Goal: Contribute content: Contribute content

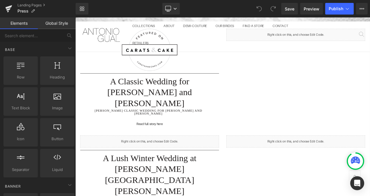
scroll to position [185, 0]
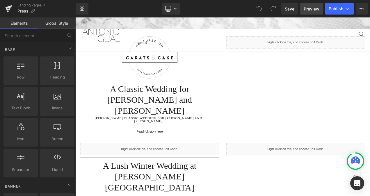
click at [316, 9] on span "Preview" at bounding box center [312, 9] width 16 height 6
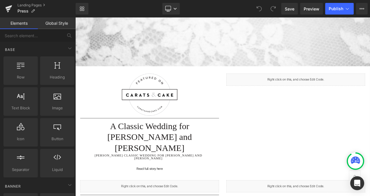
scroll to position [140, 0]
click at [307, 9] on span "Preview" at bounding box center [312, 9] width 16 height 6
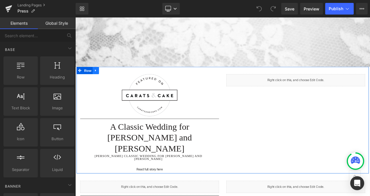
click at [98, 81] on icon at bounding box center [100, 81] width 4 height 4
click at [106, 79] on icon at bounding box center [107, 81] width 4 height 4
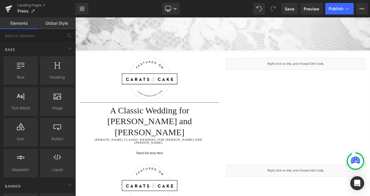
scroll to position [156, 0]
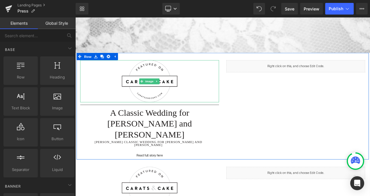
click at [172, 89] on img at bounding box center [164, 93] width 66 height 50
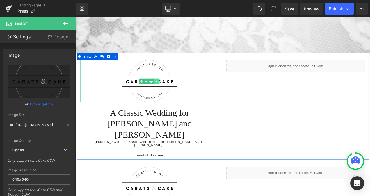
click at [171, 93] on icon at bounding box center [172, 93] width 3 height 3
click at [152, 90] on link "Image" at bounding box center [160, 93] width 18 height 7
click at [156, 92] on span at bounding box center [154, 93] width 6 height 7
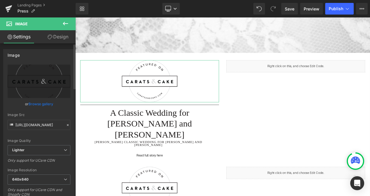
click at [36, 104] on link "Browse gallery" at bounding box center [40, 104] width 25 height 10
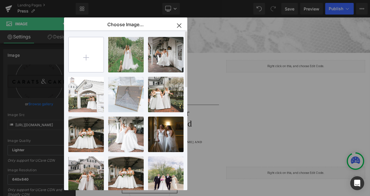
click at [87, 58] on input "file" at bounding box center [86, 54] width 35 height 35
click at [89, 58] on input "file" at bounding box center [86, 54] width 35 height 35
type input "C:\fakepath\[DOMAIN_NAME]_.png"
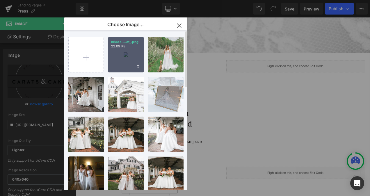
click at [136, 62] on div "brides-...et_.png 22.09 KB" at bounding box center [125, 54] width 35 height 35
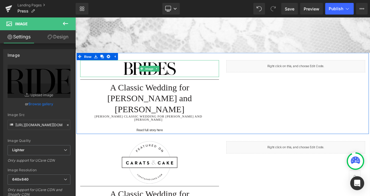
type input "[URL][DOMAIN_NAME][DOMAIN_NAME]"
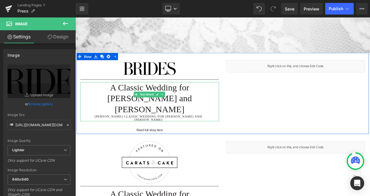
click at [95, 98] on h1 "A Classic Wedding for [PERSON_NAME] and [PERSON_NAME]" at bounding box center [164, 114] width 166 height 39
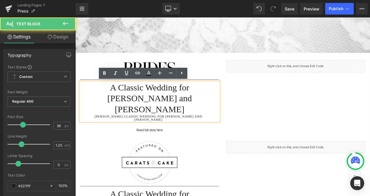
click at [94, 99] on h1 "A Classic Wedding for [PERSON_NAME] and [PERSON_NAME]" at bounding box center [164, 114] width 166 height 39
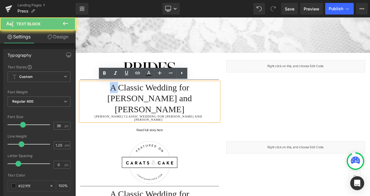
click at [94, 99] on h1 "A Classic Wedding for [PERSON_NAME] and [PERSON_NAME]" at bounding box center [164, 114] width 166 height 39
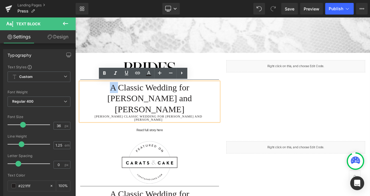
click at [94, 99] on h1 "A Classic Wedding for [PERSON_NAME] and [PERSON_NAME]" at bounding box center [164, 114] width 166 height 39
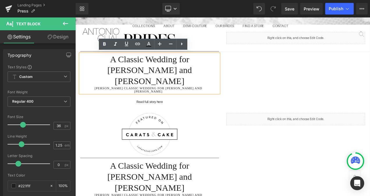
scroll to position [189, 0]
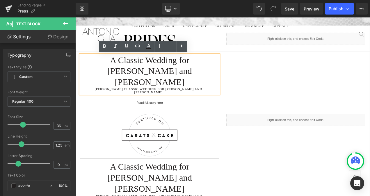
click at [185, 81] on h1 "A Classic Wedding for [PERSON_NAME] and [PERSON_NAME]" at bounding box center [164, 81] width 166 height 39
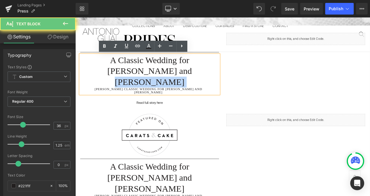
click at [185, 81] on h1 "A Classic Wedding for [PERSON_NAME] and [PERSON_NAME]" at bounding box center [164, 81] width 166 height 39
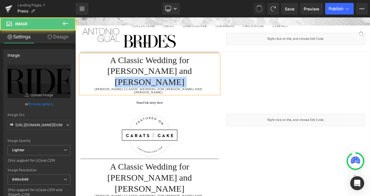
type input "[URL][DOMAIN_NAME]"
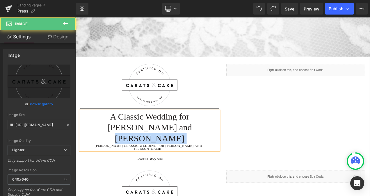
scroll to position [147, 0]
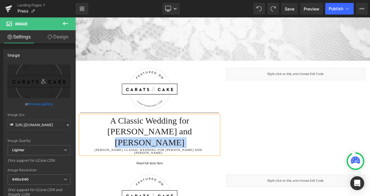
click at [99, 147] on h1 "A Classic Wedding for [PERSON_NAME] and [PERSON_NAME]" at bounding box center [164, 153] width 166 height 39
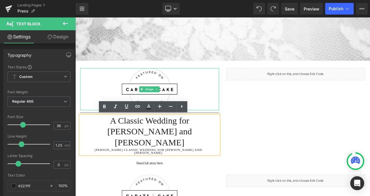
click at [157, 88] on img at bounding box center [164, 103] width 66 height 50
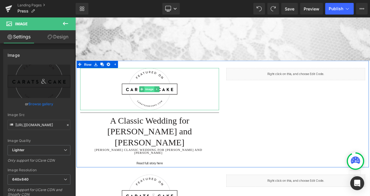
click at [160, 100] on span "Image" at bounding box center [164, 103] width 12 height 7
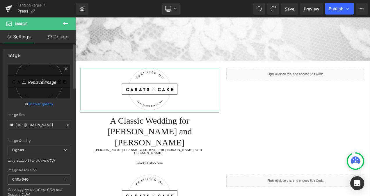
click at [52, 75] on link "Replace Image" at bounding box center [39, 81] width 63 height 33
type input "C:\fakepath\[DOMAIN_NAME]_.png"
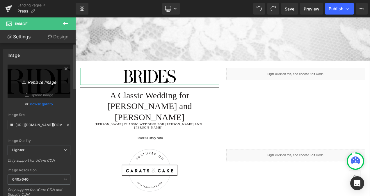
type input "[URL][DOMAIN_NAME][DOMAIN_NAME]"
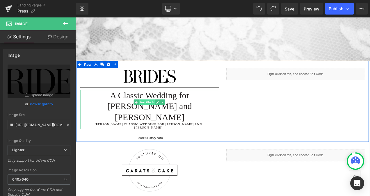
click at [158, 116] on span "Text Block" at bounding box center [160, 118] width 19 height 7
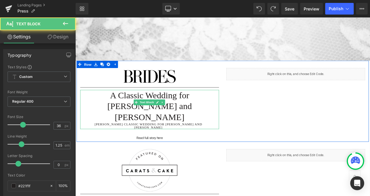
click at [113, 108] on h1 "A Classic Wedding for [PERSON_NAME] and [PERSON_NAME]" at bounding box center [164, 123] width 166 height 39
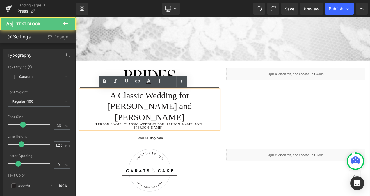
click at [91, 109] on h1 "A Classic Wedding for [PERSON_NAME] and [PERSON_NAME]" at bounding box center [164, 123] width 166 height 39
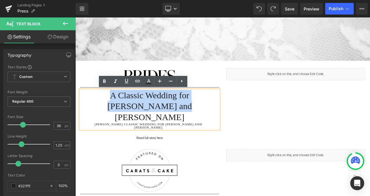
drag, startPoint x: 91, startPoint y: 109, endPoint x: 180, endPoint y: 126, distance: 90.1
click at [180, 126] on h1 "A Classic Wedding for [PERSON_NAME] and [PERSON_NAME]" at bounding box center [164, 123] width 166 height 39
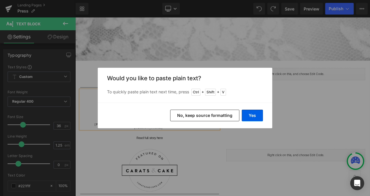
click at [207, 117] on button "No, keep source formatting" at bounding box center [204, 116] width 69 height 12
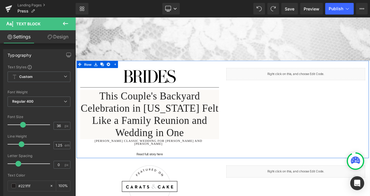
click at [256, 137] on div "Image Separator This Couple's Backyard Celebration in [US_STATE] Felt Like a Fa…" at bounding box center [251, 127] width 349 height 116
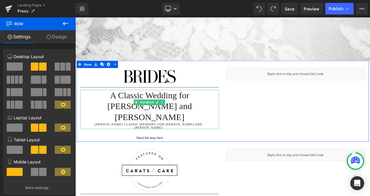
click at [186, 122] on h1 "A Classic Wedding for [PERSON_NAME] and [PERSON_NAME]" at bounding box center [164, 123] width 166 height 39
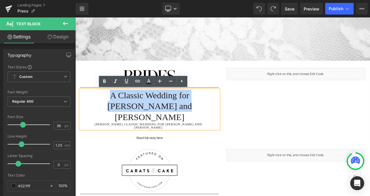
drag, startPoint x: 186, startPoint y: 122, endPoint x: 93, endPoint y: 108, distance: 93.6
click at [93, 108] on h1 "A Classic Wedding for [PERSON_NAME] and [PERSON_NAME]" at bounding box center [164, 123] width 166 height 39
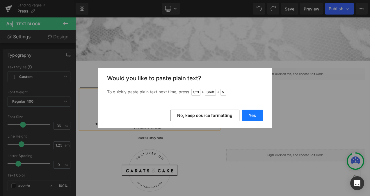
click at [259, 118] on button "Yes" at bounding box center [252, 116] width 21 height 12
click at [294, 137] on div "Image Separator A Classic Wedding for [PERSON_NAME] and [PERSON_NAME] Classic W…" at bounding box center [251, 117] width 349 height 97
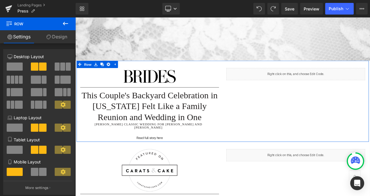
click at [148, 149] on div "Image Separator This Couple's Backyard Celebration in [US_STATE] Felt Like a Fa…" at bounding box center [164, 120] width 174 height 85
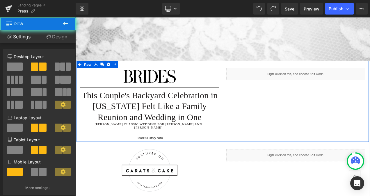
click at [127, 147] on div "Image Separator This Couple's Backyard Celebration in [US_STATE] Felt Like a Fa…" at bounding box center [164, 120] width 174 height 85
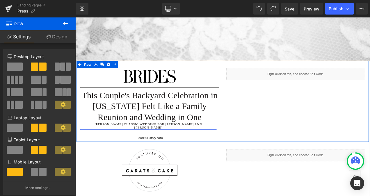
click at [115, 144] on link "[PERSON_NAME] Classic Wedding for [PERSON_NAME] and [PERSON_NAME]" at bounding box center [162, 147] width 163 height 8
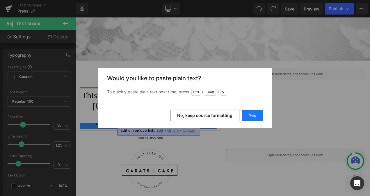
click at [253, 114] on button "Yes" at bounding box center [252, 116] width 21 height 12
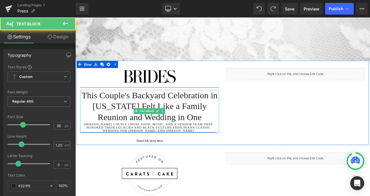
click at [204, 150] on link "[PERSON_NAME] couple chose food, music, and a vendor team that honored their le…" at bounding box center [162, 148] width 163 height 11
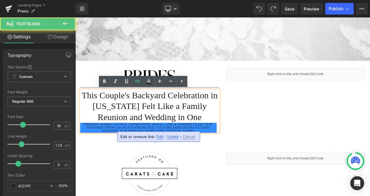
click at [231, 151] on link "[PERSON_NAME] couple chose food, music, and a vendor team that honored their le…" at bounding box center [162, 148] width 163 height 11
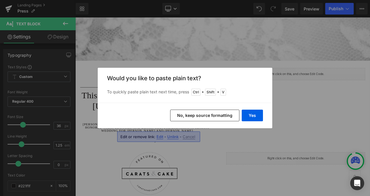
click at [213, 118] on button "No, keep source formatting" at bounding box center [204, 116] width 69 height 12
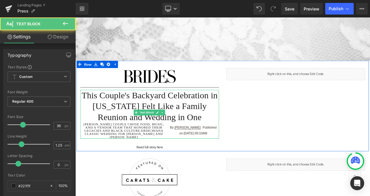
click at [191, 146] on div "[PERSON_NAME] couple chose food, music, and a vendor team that honored their le…" at bounding box center [164, 152] width 166 height 19
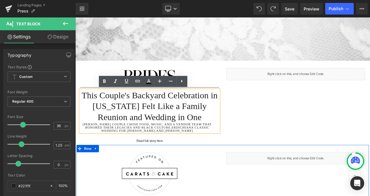
click at [209, 171] on div at bounding box center [251, 170] width 349 height 1
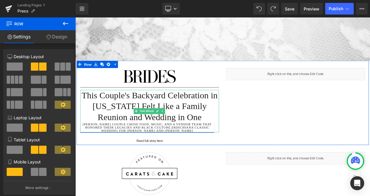
click at [120, 147] on link "[PERSON_NAME] couple chose food, music, and a vendor team that honored their le…" at bounding box center [161, 148] width 160 height 11
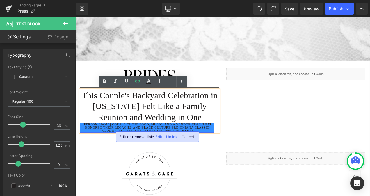
click at [238, 151] on link "[PERSON_NAME] couple chose food, music, and a vendor team that honored their le…" at bounding box center [161, 148] width 160 height 11
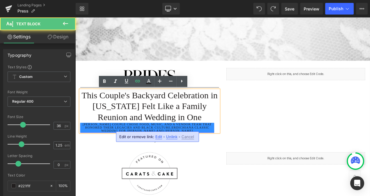
click at [235, 152] on link "[PERSON_NAME] couple chose food, music, and a vendor team that honored their le…" at bounding box center [161, 148] width 160 height 11
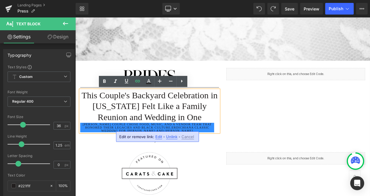
click at [240, 151] on div "[PERSON_NAME] couple chose food, music, and a vendor team that honored their le…" at bounding box center [164, 148] width 166 height 11
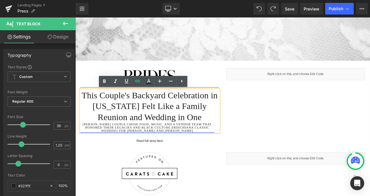
click at [201, 154] on div "This Couple's Backyard Celebration in [US_STATE] Felt Like a Family Reunion and…" at bounding box center [164, 129] width 166 height 51
click at [201, 155] on div "This Couple's Backyard Celebration in [US_STATE] Felt Like a Family Reunion and…" at bounding box center [164, 129] width 166 height 51
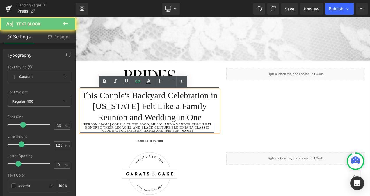
click at [175, 154] on link "[PERSON_NAME] couple chose food, music, and a vendor team that honored their le…" at bounding box center [161, 148] width 160 height 11
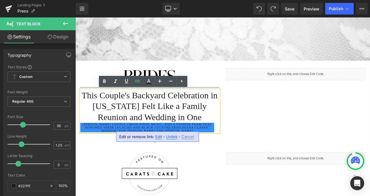
click at [171, 136] on span "Unlink" at bounding box center [171, 136] width 11 height 5
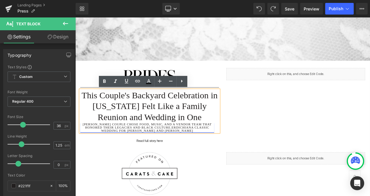
click at [198, 154] on link "[PERSON_NAME] couple chose food, music, and a vendor team that honored their le…" at bounding box center [161, 148] width 160 height 11
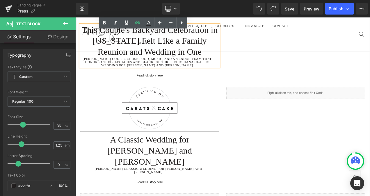
scroll to position [224, 0]
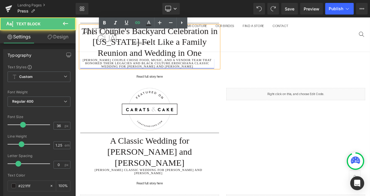
click at [82, 68] on link "[PERSON_NAME] couple chose food, music, and a vendor team that honored their le…" at bounding box center [161, 72] width 160 height 11
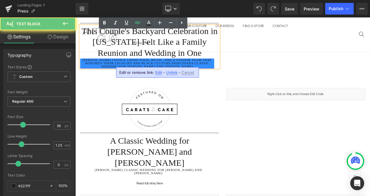
click at [82, 68] on link "[PERSON_NAME] couple chose food, music, and a vendor team that honored their le…" at bounding box center [161, 72] width 160 height 11
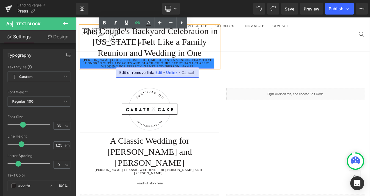
click at [81, 68] on link "[PERSON_NAME] couple chose food, music, and a vendor team that honored their le…" at bounding box center [161, 72] width 160 height 11
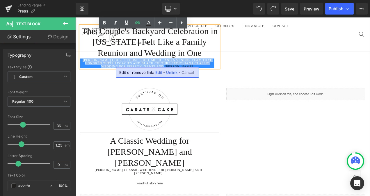
drag, startPoint x: 81, startPoint y: 68, endPoint x: 206, endPoint y: 83, distance: 125.9
click at [206, 83] on div "Image Separator This Couple's Backyard Celebration in [US_STATE] Felt Like a Fa…" at bounding box center [164, 45] width 174 height 89
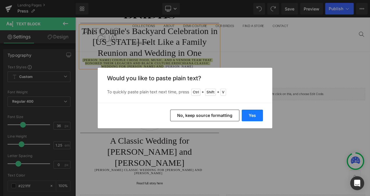
click at [247, 115] on button "Yes" at bounding box center [252, 116] width 21 height 12
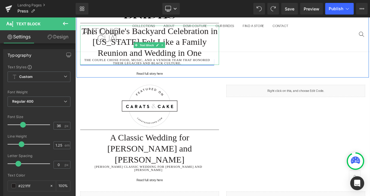
click at [201, 71] on link "The couple chose food, music, and a vendor team that honored their legacies and…" at bounding box center [161, 71] width 160 height 8
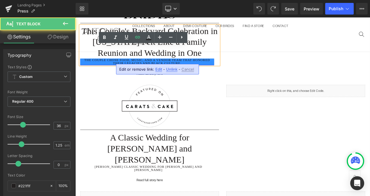
click at [214, 72] on link "The couple chose food, music, and a vendor team that honored their legacies and…" at bounding box center [161, 71] width 160 height 8
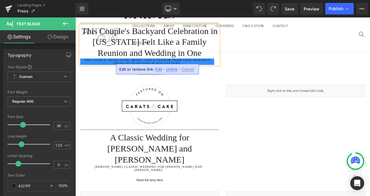
click at [166, 69] on span "Unlink" at bounding box center [171, 69] width 11 height 5
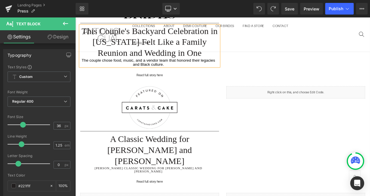
click at [181, 76] on div "This Couple's Backyard Celebration in [US_STATE] Felt Like a Family Reunion and…" at bounding box center [164, 51] width 166 height 49
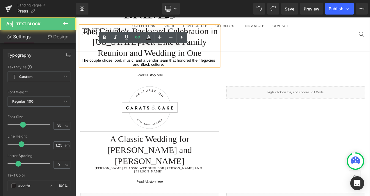
click at [176, 70] on div "The couple chose food, music, and a vendor team that honored their legacies and…" at bounding box center [164, 71] width 166 height 9
click at [180, 72] on div "The couple chose food, music, and a vendor team that honored their legacies and…" at bounding box center [164, 71] width 166 height 9
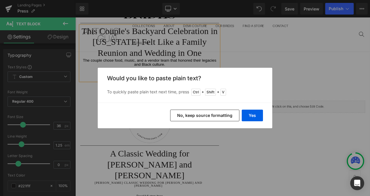
click at [217, 115] on button "No, keep source formatting" at bounding box center [204, 116] width 69 height 12
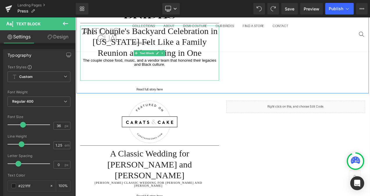
click at [172, 76] on div "The couple chose food, music, and a vendor team that honored their legacies and…" at bounding box center [164, 74] width 166 height 14
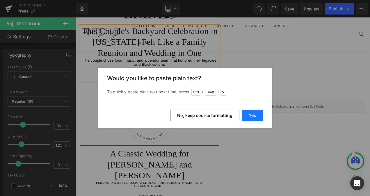
click at [249, 113] on button "Yes" at bounding box center [252, 116] width 21 height 12
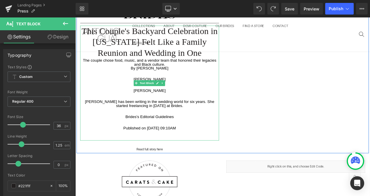
click at [141, 79] on div "The couple chose food, music, and a vendor team that honored their legacies and…" at bounding box center [164, 74] width 166 height 14
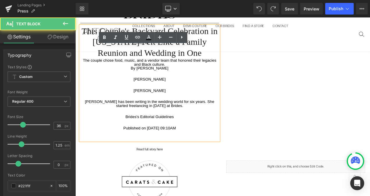
click at [180, 113] on div "This Couple's Backyard Celebration in [US_STATE] Felt Like a Family Reunion and…" at bounding box center [164, 95] width 166 height 137
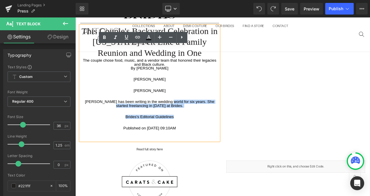
drag, startPoint x: 199, startPoint y: 136, endPoint x: 178, endPoint y: 119, distance: 27.7
click at [178, 119] on div "This Couple's Backyard Celebration in [US_STATE] Felt Like a Family Reunion and…" at bounding box center [164, 95] width 166 height 137
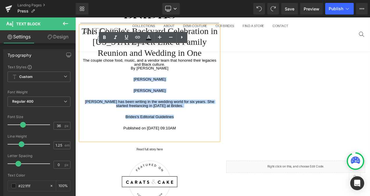
drag, startPoint x: 146, startPoint y: 83, endPoint x: 196, endPoint y: 138, distance: 74.5
click at [196, 138] on div "This Couple's Backyard Celebration in [US_STATE] Felt Like a Family Reunion and…" at bounding box center [164, 95] width 166 height 137
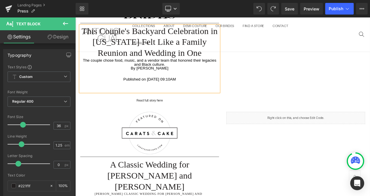
click at [154, 84] on div "This Couple's Backyard Celebration in [US_STATE] Felt Like a Family Reunion and…" at bounding box center [164, 66] width 166 height 79
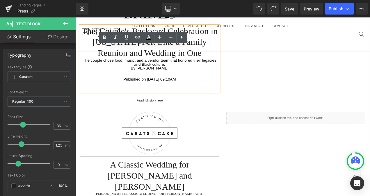
click at [122, 91] on div "Published on [DATE] 09:10AM" at bounding box center [164, 91] width 166 height 5
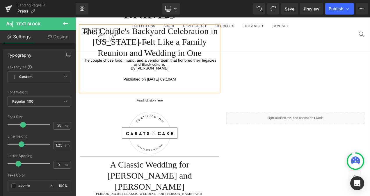
click at [272, 93] on div "Image Separator This Couple's Backyard Celebration in [US_STATE] Felt Like a Fa…" at bounding box center [251, 56] width 349 height 129
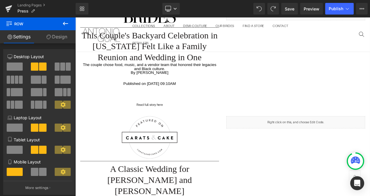
scroll to position [208, 0]
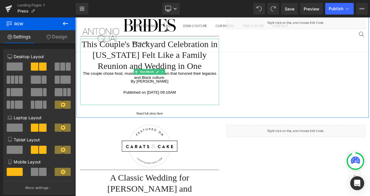
click at [142, 93] on div "The couple chose food, music, and a vendor team that honored their legacies and…" at bounding box center [164, 89] width 166 height 14
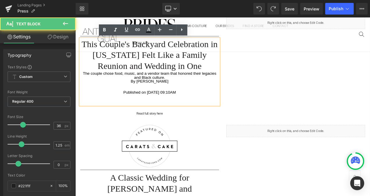
click at [144, 103] on div "This Couple's Backyard Celebration in [US_STATE] Felt Like a Family Reunion and…" at bounding box center [164, 82] width 166 height 79
click at [121, 100] on div "This Couple's Backyard Celebration in [US_STATE] Felt Like a Family Reunion and…" at bounding box center [164, 82] width 166 height 79
drag, startPoint x: 222, startPoint y: 108, endPoint x: 135, endPoint y: 93, distance: 88.1
click at [135, 93] on div "This Couple's Backyard Celebration in [US_STATE] Felt Like a Family Reunion and…" at bounding box center [164, 82] width 166 height 79
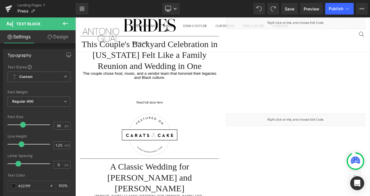
click at [50, 35] on icon at bounding box center [50, 37] width 5 height 5
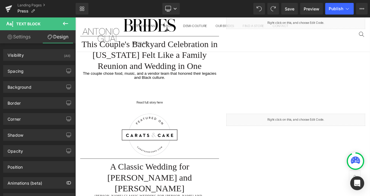
click at [16, 39] on link "Settings" at bounding box center [19, 36] width 38 height 13
type input "100"
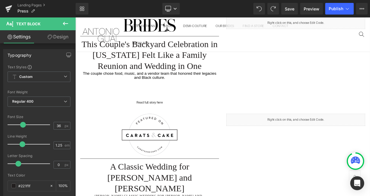
click at [65, 25] on icon at bounding box center [65, 23] width 7 height 7
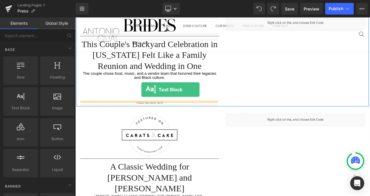
drag, startPoint x: 93, startPoint y: 120, endPoint x: 154, endPoint y: 104, distance: 63.2
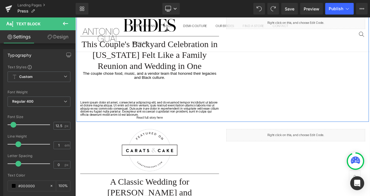
click at [152, 108] on div "Image Separator This Couple's Backyard Celebration in [US_STATE] Felt Like a Fa…" at bounding box center [164, 78] width 174 height 122
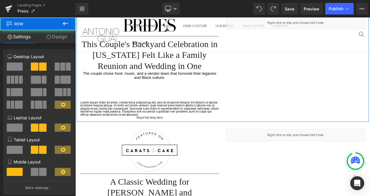
click at [163, 101] on div "This Couple's Backyard Celebration in [US_STATE] Felt Like a Family Reunion and…" at bounding box center [164, 76] width 166 height 66
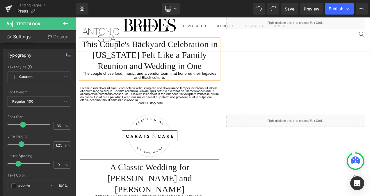
click at [141, 98] on div "Image Separator This Couple's Backyard Celebration in [US_STATE] Felt Like a Fa…" at bounding box center [164, 69] width 174 height 105
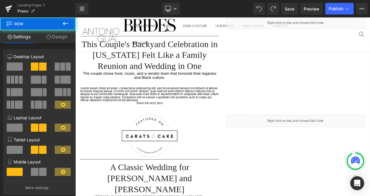
click at [75, 17] on div at bounding box center [75, 17] width 0 height 0
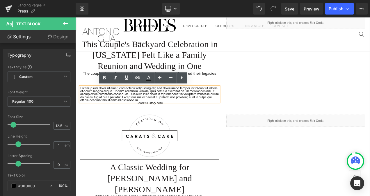
click at [144, 106] on p "Lorem ipsum dolor sit amet, consectetur adipiscing elit, sed do eiusmod tempor …" at bounding box center [164, 109] width 166 height 18
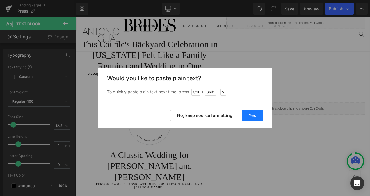
click at [252, 113] on button "Yes" at bounding box center [252, 116] width 21 height 12
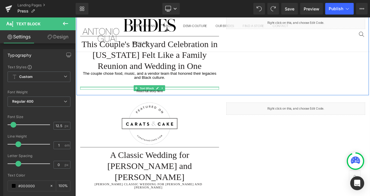
click at [197, 101] on div "Text Block" at bounding box center [164, 102] width 166 height 4
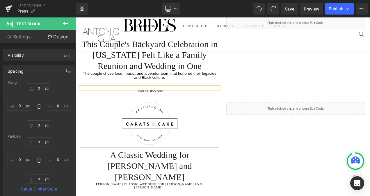
click at [75, 17] on div at bounding box center [75, 17] width 0 height 0
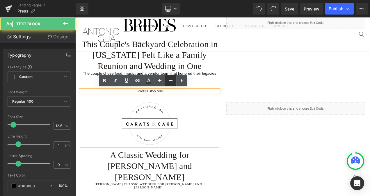
click at [167, 85] on link at bounding box center [170, 80] width 11 height 11
type input "10.5"
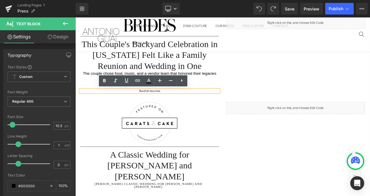
click at [215, 101] on p at bounding box center [164, 102] width 166 height 4
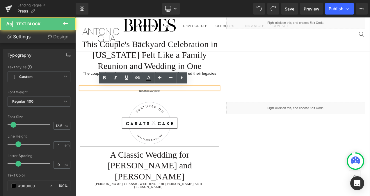
click at [214, 100] on p at bounding box center [164, 102] width 166 height 4
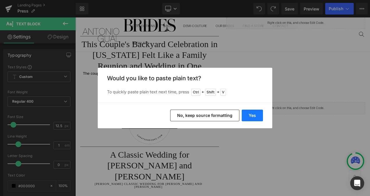
click at [250, 114] on button "Yes" at bounding box center [252, 116] width 21 height 12
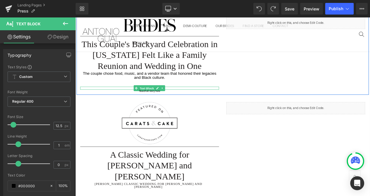
click at [140, 101] on p at bounding box center [164, 102] width 166 height 4
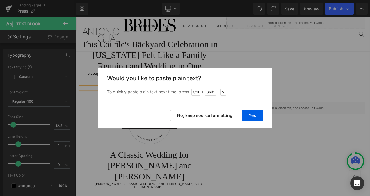
click at [211, 115] on button "No, keep source formatting" at bounding box center [204, 116] width 69 height 12
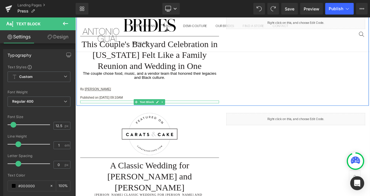
click at [170, 118] on link at bounding box center [173, 118] width 6 height 7
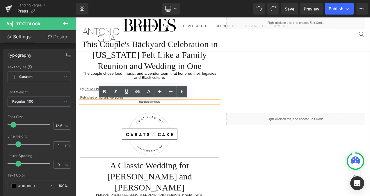
click at [182, 119] on div "Read full story here" at bounding box center [164, 118] width 166 height 3
drag, startPoint x: 182, startPoint y: 119, endPoint x: 140, endPoint y: 116, distance: 42.8
click at [140, 117] on div "Read full story here" at bounding box center [164, 118] width 166 height 3
click at [135, 90] on icon at bounding box center [137, 91] width 7 height 7
click at [163, 109] on input "[URL][DOMAIN_NAME][PERSON_NAME][PERSON_NAME]" at bounding box center [156, 109] width 90 height 15
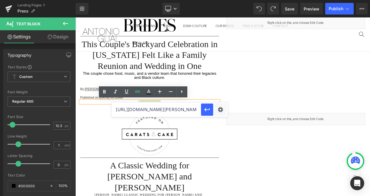
paste input "[DOMAIN_NAME][URL][US_STATE]"
type input "[URL][DOMAIN_NAME][US_STATE]"
click at [206, 112] on icon "button" at bounding box center [207, 109] width 7 height 7
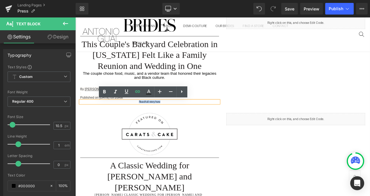
click at [279, 104] on div "Image Separator This Couple's Backyard Celebration in [US_STATE] Felt Like a Fa…" at bounding box center [251, 65] width 349 height 115
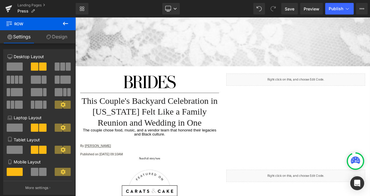
scroll to position [142, 0]
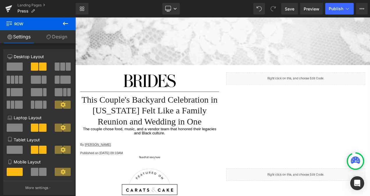
click at [347, 89] on div "Liquid" at bounding box center [339, 90] width 166 height 15
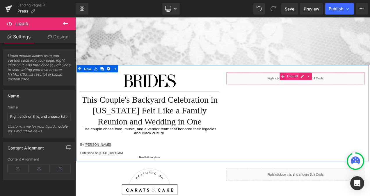
click at [332, 86] on span "Liquid" at bounding box center [335, 87] width 16 height 9
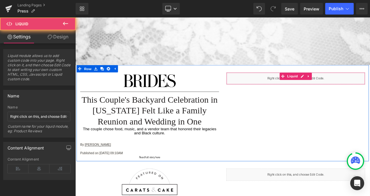
click at [370, 90] on div "Liquid" at bounding box center [339, 90] width 166 height 15
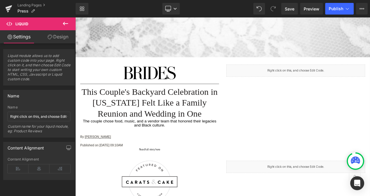
scroll to position [154, 0]
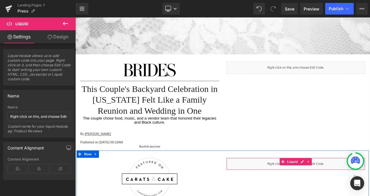
click at [302, 194] on div "Liquid" at bounding box center [339, 192] width 166 height 15
click at [344, 189] on icon at bounding box center [346, 190] width 4 height 4
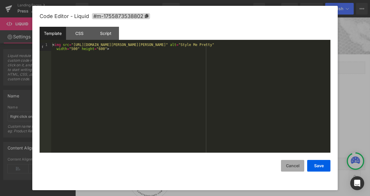
click at [292, 161] on button "Cancel" at bounding box center [292, 166] width 23 height 12
click at [344, 75] on icon at bounding box center [346, 75] width 4 height 4
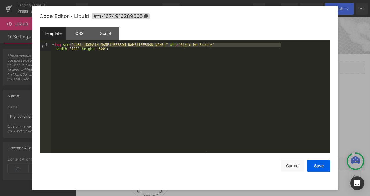
drag, startPoint x: 70, startPoint y: 45, endPoint x: 280, endPoint y: 46, distance: 209.9
click at [280, 46] on div "< img src = "[URL][DOMAIN_NAME][PERSON_NAME][PERSON_NAME]" alt = "Style Me Pret…" at bounding box center [190, 106] width 279 height 126
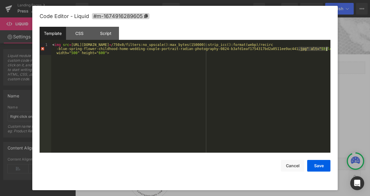
drag, startPoint x: 298, startPoint y: 50, endPoint x: 327, endPoint y: 50, distance: 28.2
click at [327, 50] on div "< img src = [URL][DOMAIN_NAME] = /750x0/filters:no_upscale():max_bytes(150000):…" at bounding box center [190, 110] width 279 height 134
click at [322, 165] on button "Save" at bounding box center [318, 166] width 23 height 12
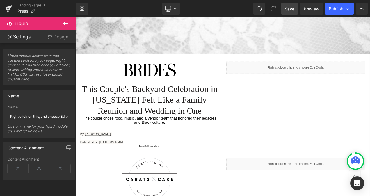
click at [291, 6] on span "Save" at bounding box center [290, 9] width 10 height 6
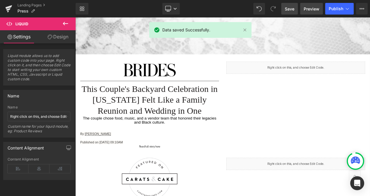
click at [307, 10] on span "Preview" at bounding box center [312, 9] width 16 height 6
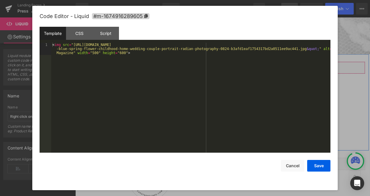
click at [343, 74] on link at bounding box center [347, 75] width 8 height 9
click at [73, 46] on div "< img src = "[URL][DOMAIN_NAME] -blue-spring-flower-childhood-home-wedding-coup…" at bounding box center [190, 110] width 279 height 134
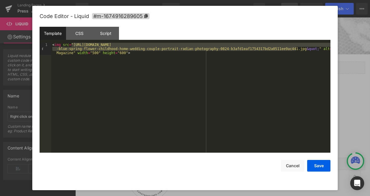
drag, startPoint x: 71, startPoint y: 45, endPoint x: 296, endPoint y: 50, distance: 225.1
click at [296, 50] on div "< img src = "[URL][DOMAIN_NAME] -blue-spring-flower-childhood-home-wedding-coup…" at bounding box center [190, 110] width 279 height 134
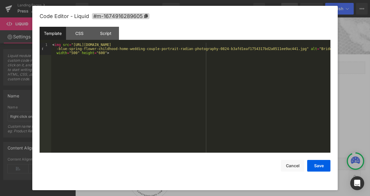
click at [293, 61] on div "< img src = "[URL][DOMAIN_NAME] -blue-spring-flower-childhood-home-wedding-coup…" at bounding box center [190, 110] width 279 height 134
click at [318, 169] on button "Save" at bounding box center [318, 166] width 23 height 12
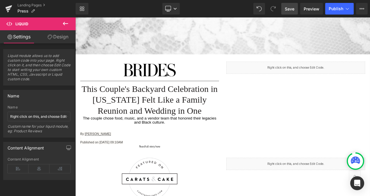
click at [291, 9] on span "Save" at bounding box center [290, 9] width 10 height 6
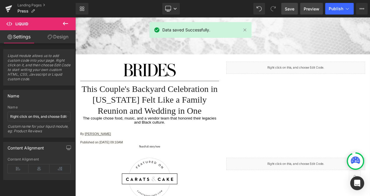
click at [315, 10] on span "Preview" at bounding box center [312, 9] width 16 height 6
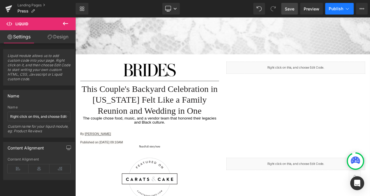
click at [331, 7] on span "Publish" at bounding box center [336, 8] width 15 height 5
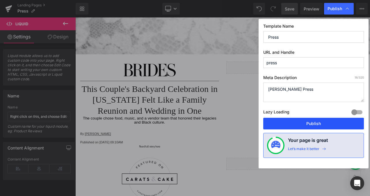
click at [296, 122] on button "Publish" at bounding box center [313, 124] width 101 height 12
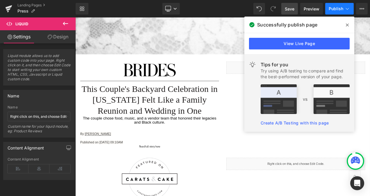
click at [338, 7] on span "Publish" at bounding box center [336, 8] width 15 height 5
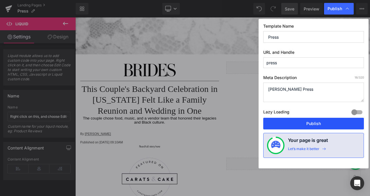
click at [318, 123] on button "Publish" at bounding box center [313, 124] width 101 height 12
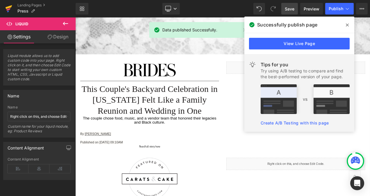
click at [8, 7] on icon at bounding box center [9, 7] width 7 height 4
